Goal: Information Seeking & Learning: Learn about a topic

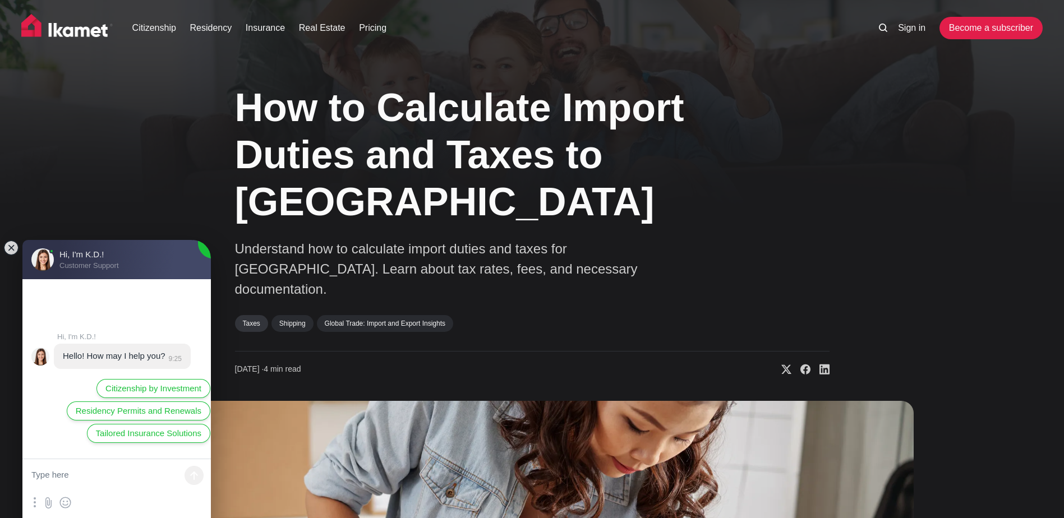
click at [252, 315] on link "Taxes" at bounding box center [251, 323] width 33 height 17
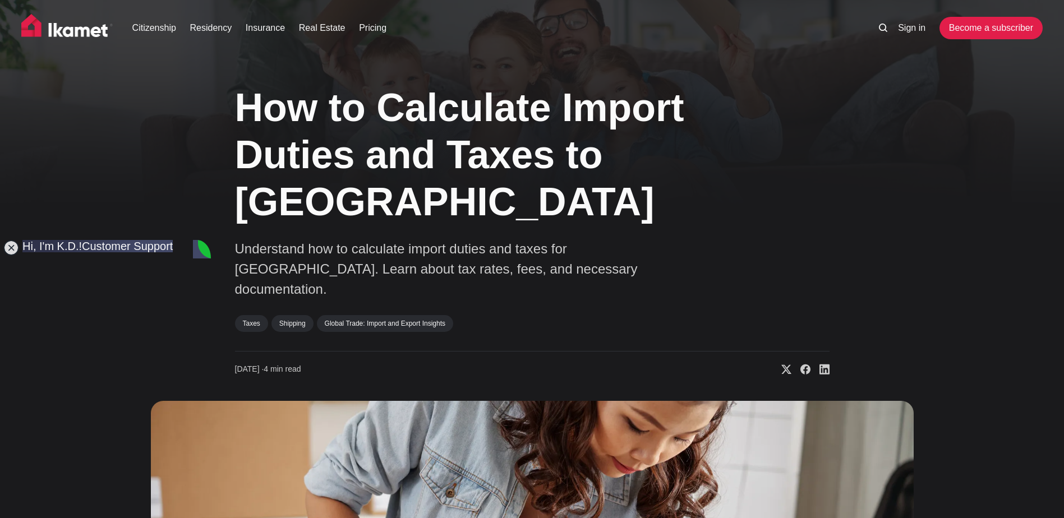
drag, startPoint x: 86, startPoint y: 93, endPoint x: 75, endPoint y: 93, distance: 10.7
click at [86, 93] on div "How to Calculate Import Duties and Taxes to Turkey Understand how to calculate …" at bounding box center [532, 463] width 1064 height 779
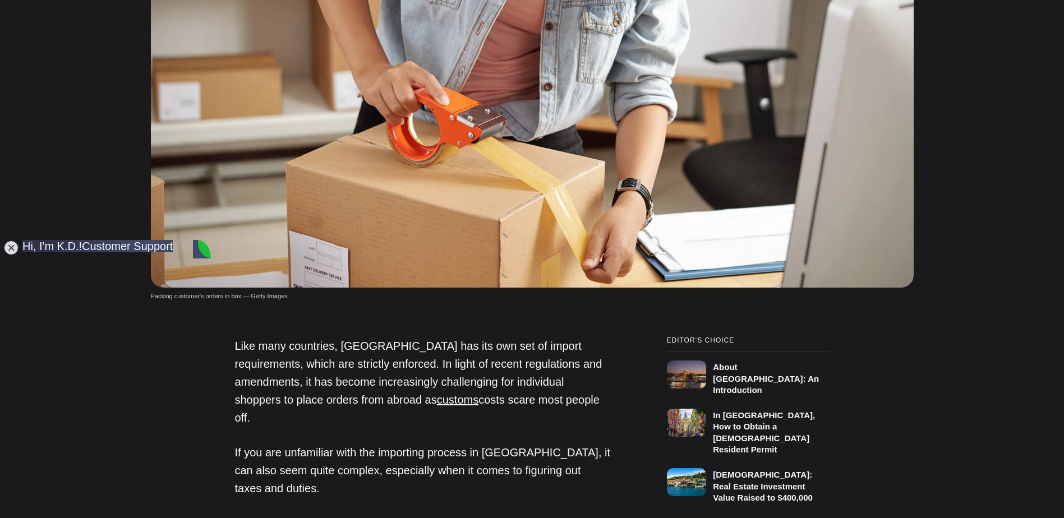
scroll to position [561, 0]
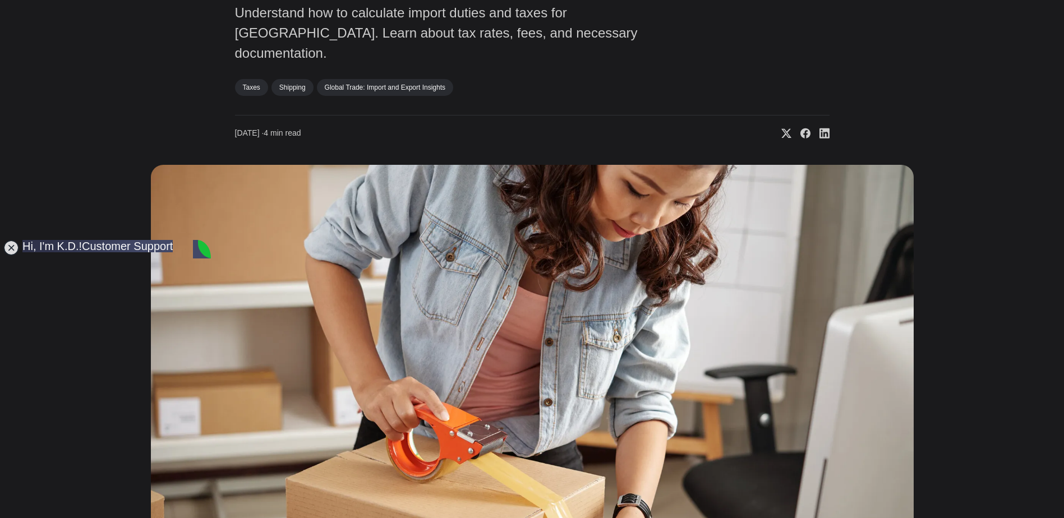
scroll to position [0, 0]
